Goal: Information Seeking & Learning: Learn about a topic

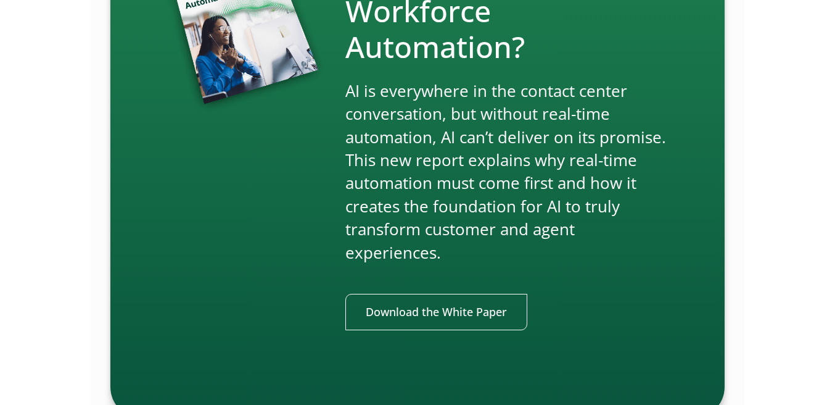
scroll to position [2951, 0]
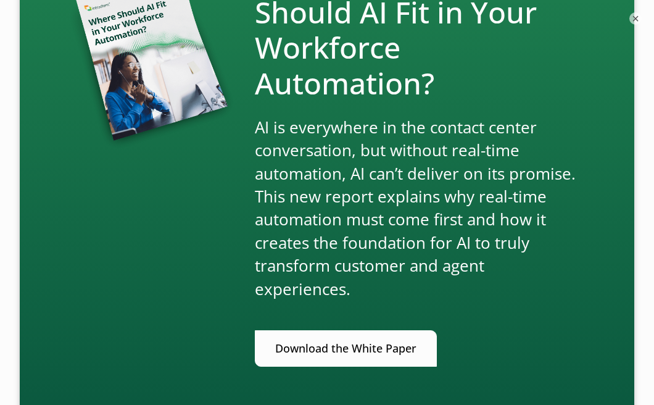
click at [353, 295] on div "New Report: Where Should AI Fit in Your Workforce Automation? AI is everywhere …" at bounding box center [419, 172] width 329 height 427
click at [359, 330] on link "Download the White Paper" at bounding box center [346, 348] width 182 height 36
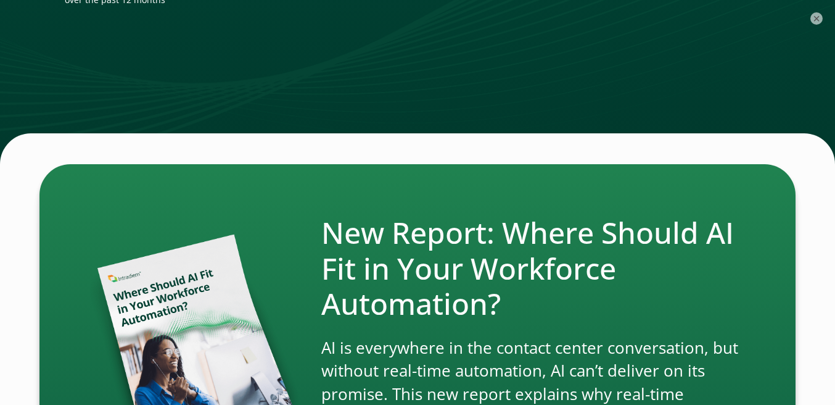
scroll to position [2610, 0]
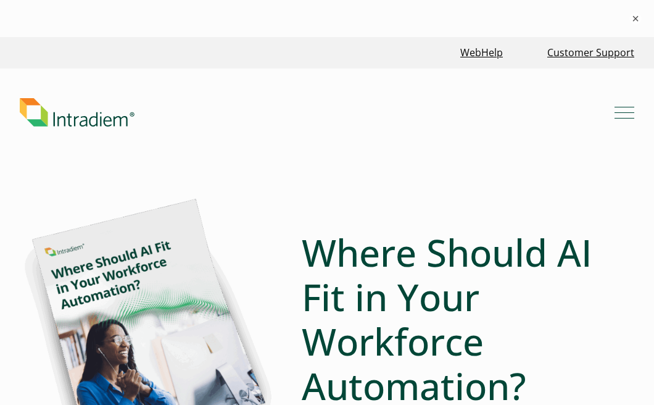
click at [68, 121] on img "Link to homepage of Intradiem" at bounding box center [77, 112] width 115 height 28
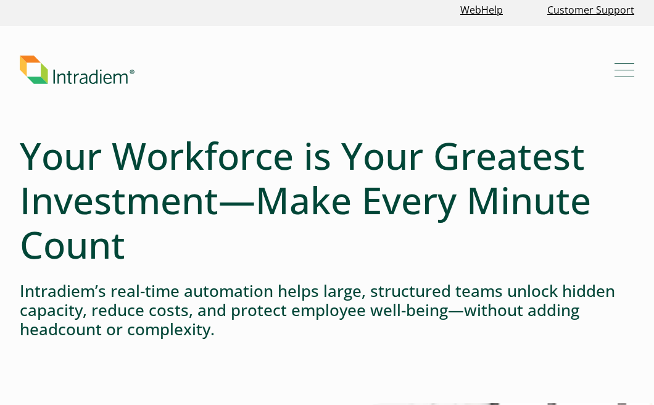
click at [631, 68] on button "Menu" at bounding box center [624, 70] width 20 height 20
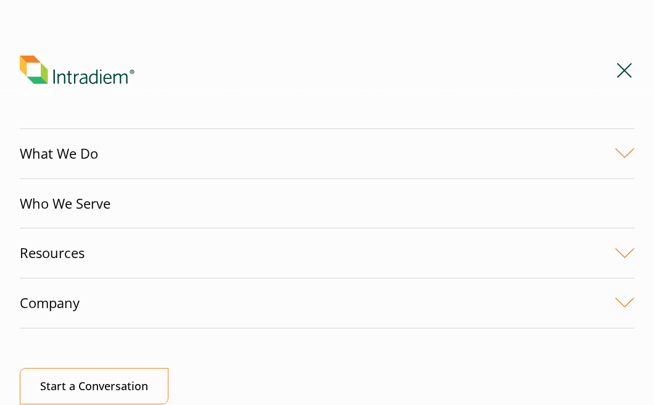
click at [59, 247] on link "Resources" at bounding box center [327, 252] width 614 height 49
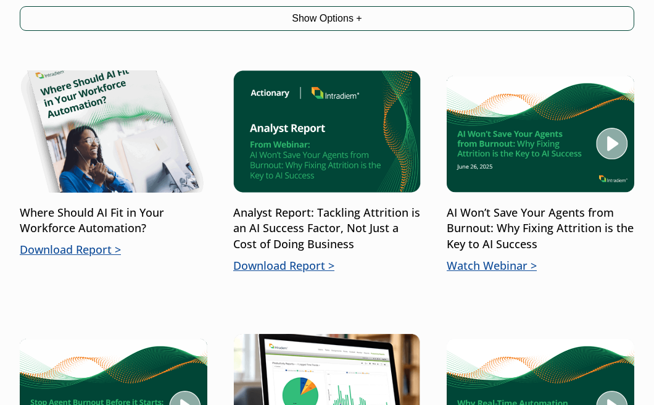
scroll to position [614, 0]
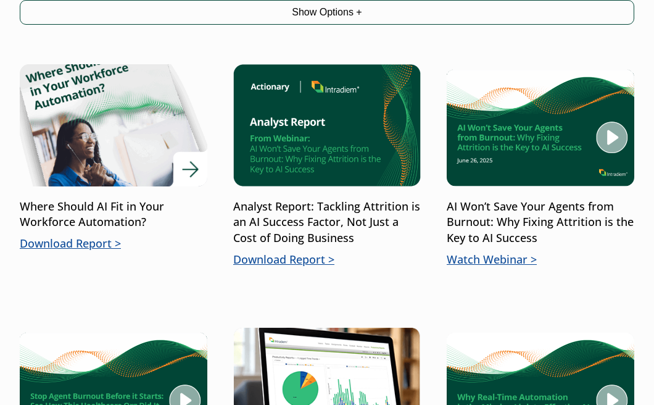
click at [83, 236] on p "Download Report" at bounding box center [114, 244] width 188 height 16
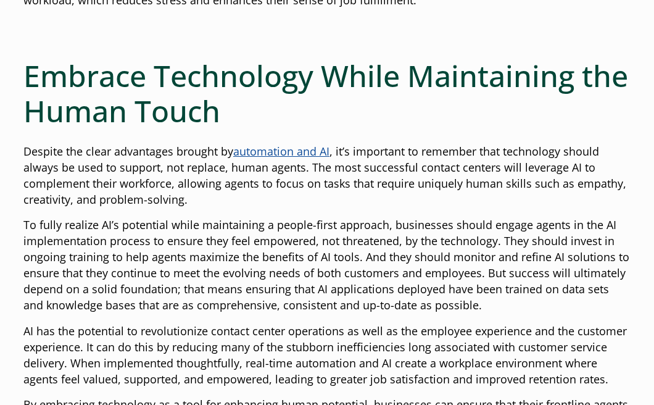
scroll to position [569, 0]
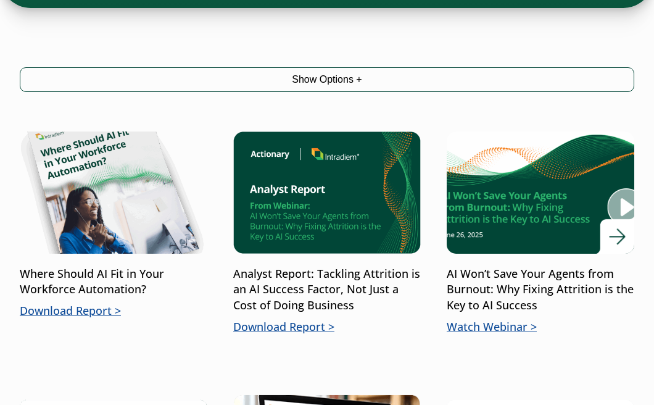
click at [499, 319] on p "Watch Webinar" at bounding box center [541, 327] width 188 height 16
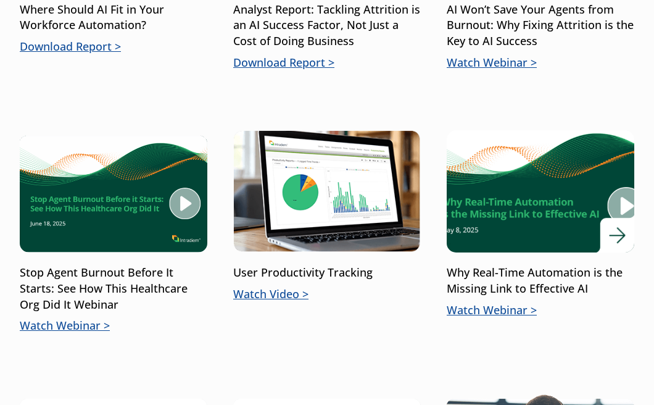
scroll to position [811, 0]
click at [495, 302] on p "Watch Webinar" at bounding box center [541, 310] width 188 height 16
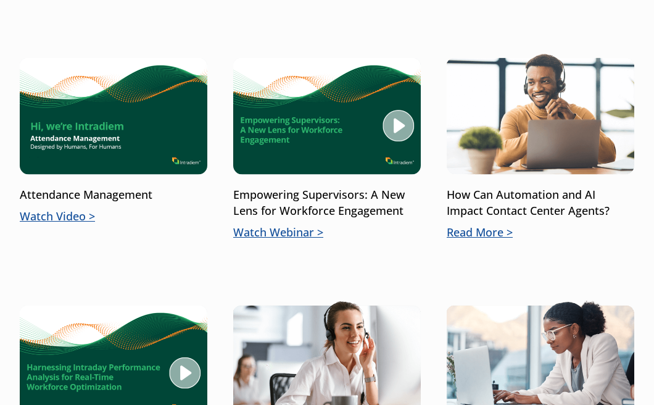
click at [58, 208] on p "Watch Video" at bounding box center [114, 216] width 188 height 16
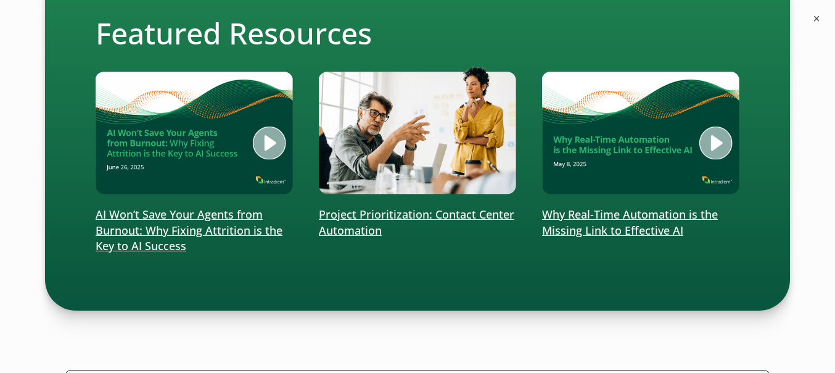
scroll to position [363, 0]
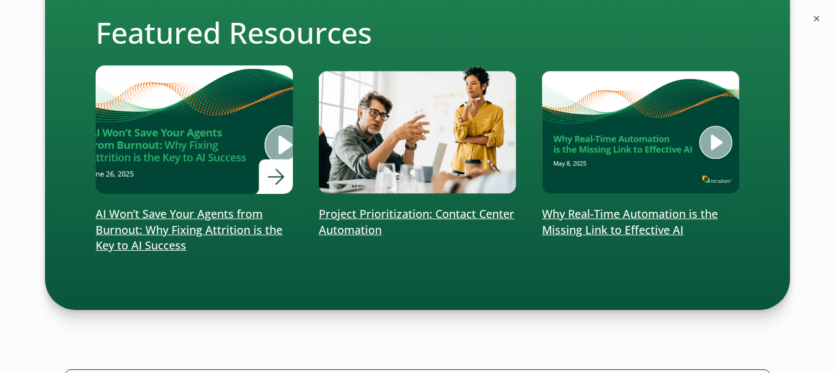
click at [130, 237] on p "AI Won’t Save Your Agents from Burnout: Why Fixing Attrition is the Key to AI S…" at bounding box center [194, 230] width 197 height 48
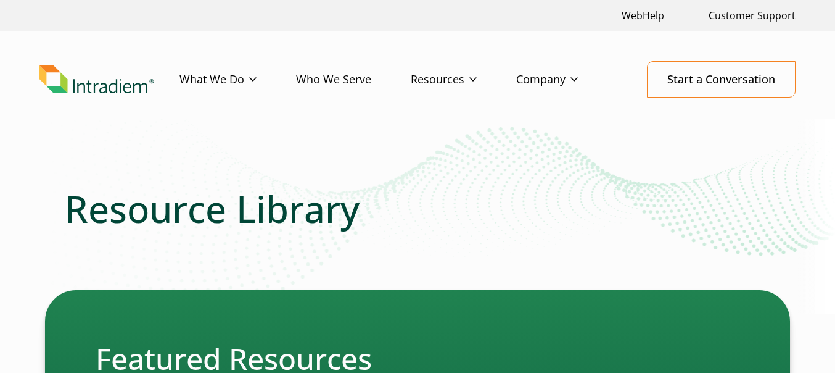
scroll to position [326, 0]
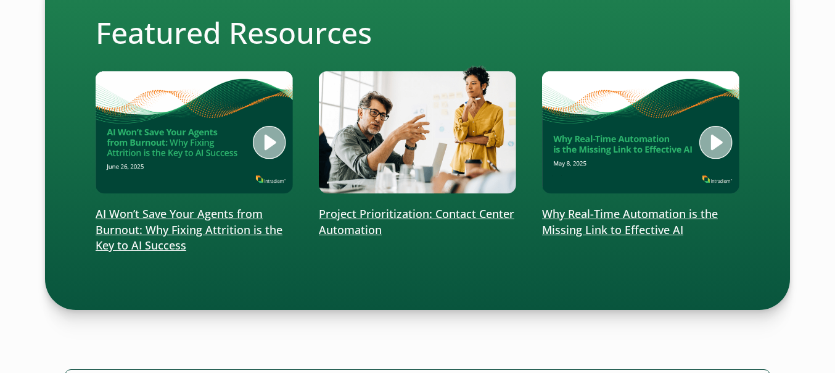
click at [387, 217] on p "Project Prioritization: Contact Center Automation" at bounding box center [417, 222] width 197 height 32
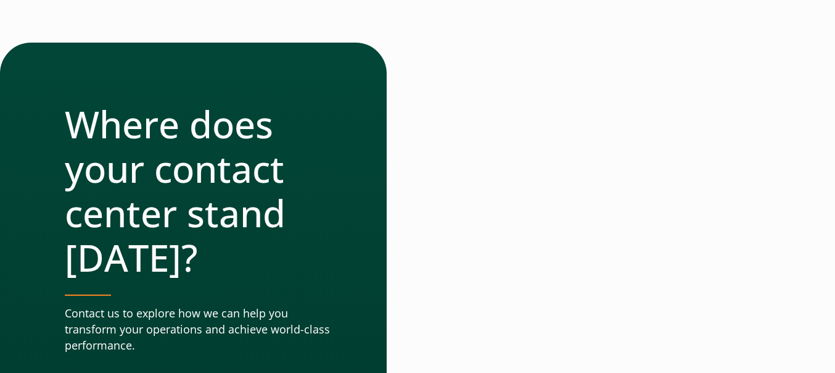
scroll to position [926, 0]
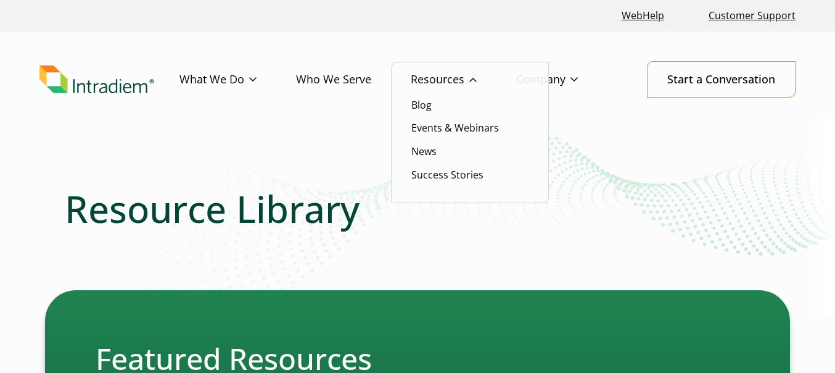
click at [443, 78] on link "Resources" at bounding box center [463, 80] width 105 height 36
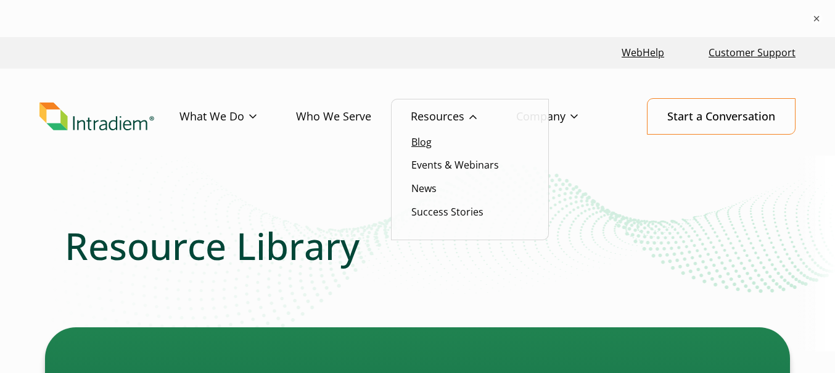
click at [421, 146] on link "Blog" at bounding box center [421, 142] width 20 height 14
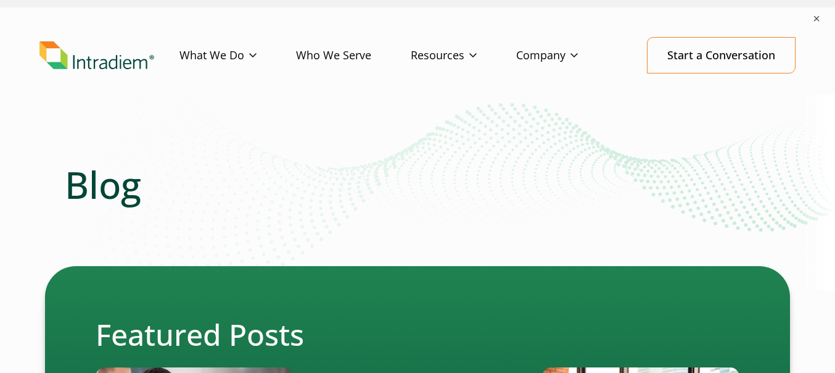
scroll to position [20, 0]
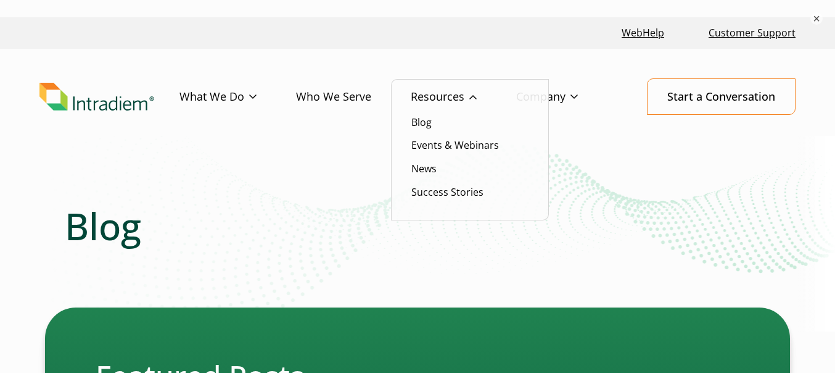
click at [432, 94] on link "Resources" at bounding box center [463, 97] width 105 height 36
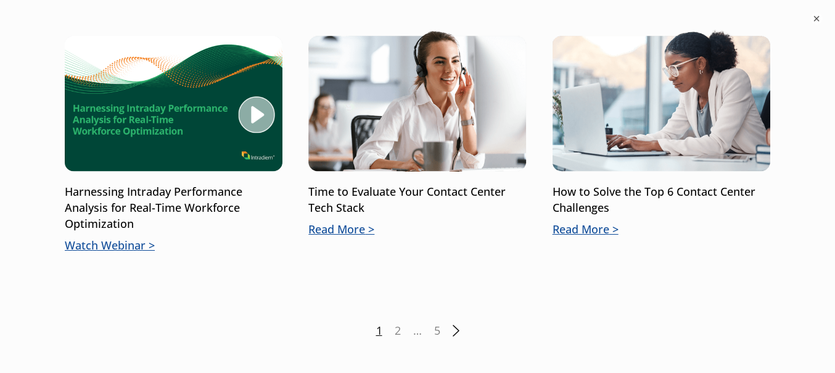
scroll to position [1711, 0]
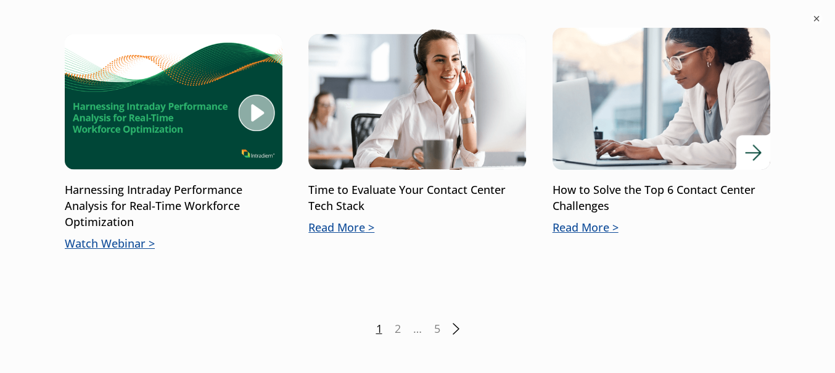
click at [605, 208] on p "How to Solve the Top 6 Contact Center Challenges" at bounding box center [662, 198] width 218 height 32
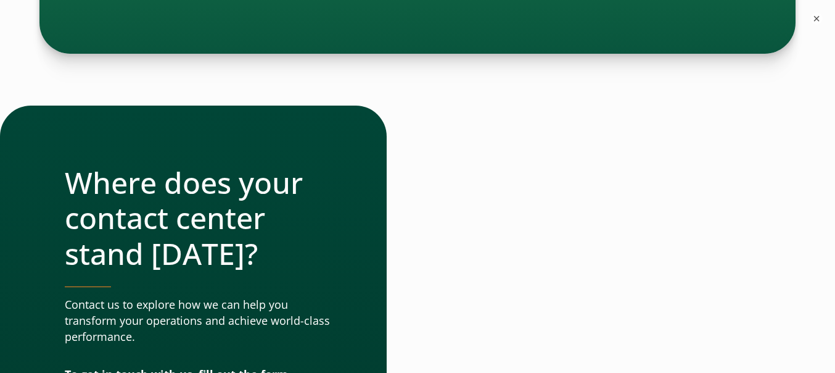
scroll to position [2475, 0]
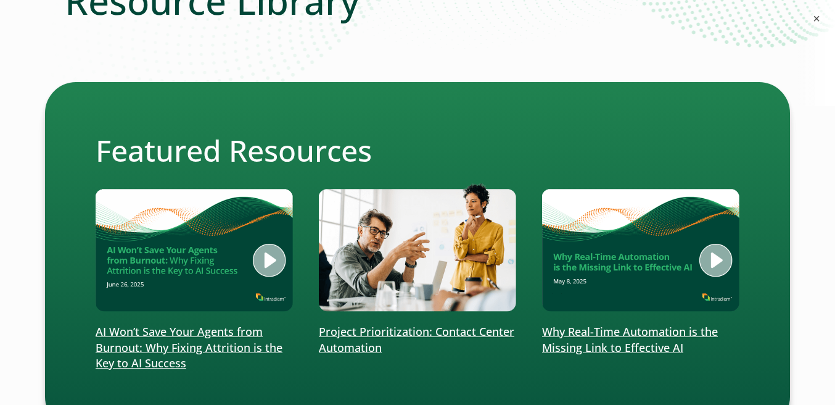
scroll to position [249, 0]
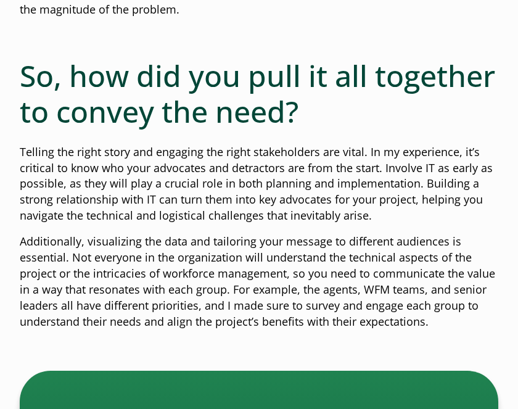
scroll to position [3058, 0]
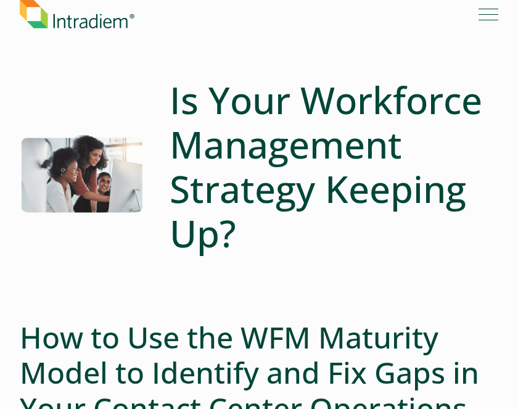
scroll to position [35, 0]
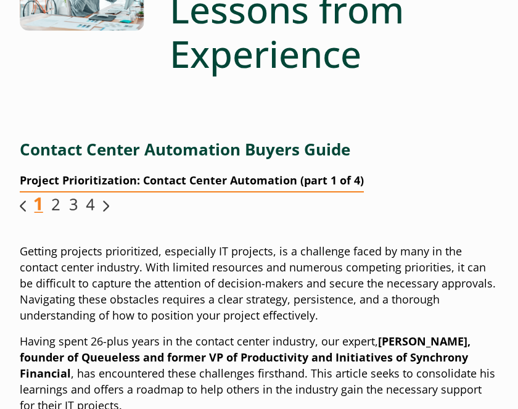
scroll to position [228, 0]
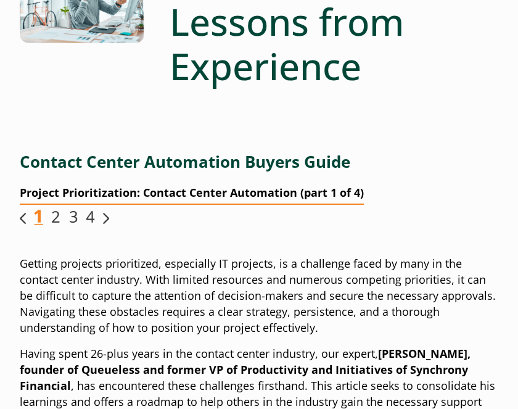
click at [56, 217] on img "Link opens in a new window" at bounding box center [55, 217] width 9 height 14
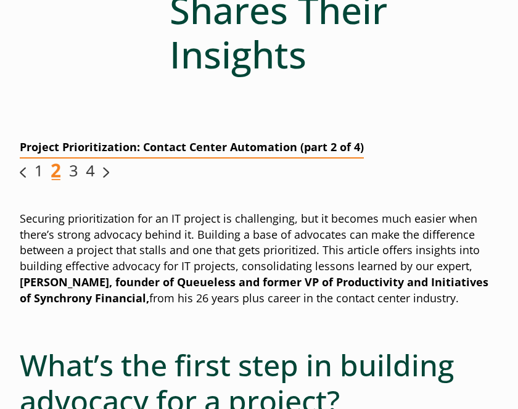
scroll to position [326, 0]
